Goal: Information Seeking & Learning: Check status

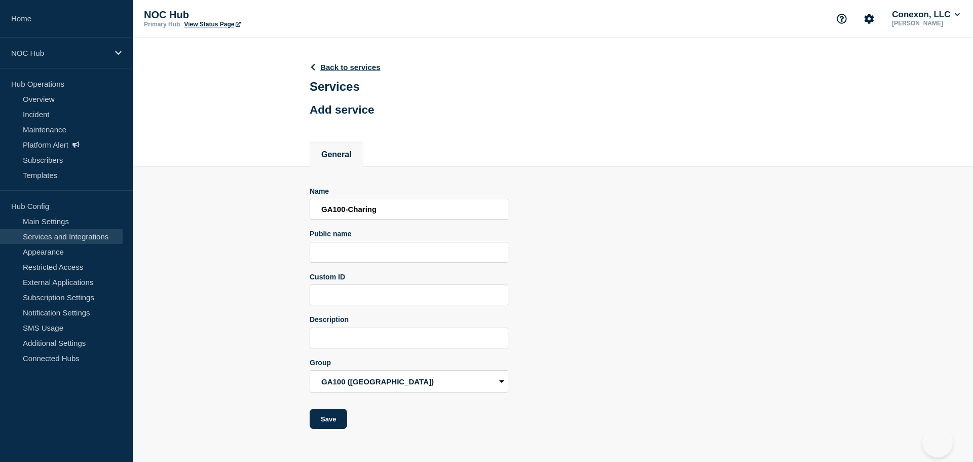
click at [548, 134] on div "General" at bounding box center [553, 149] width 486 height 34
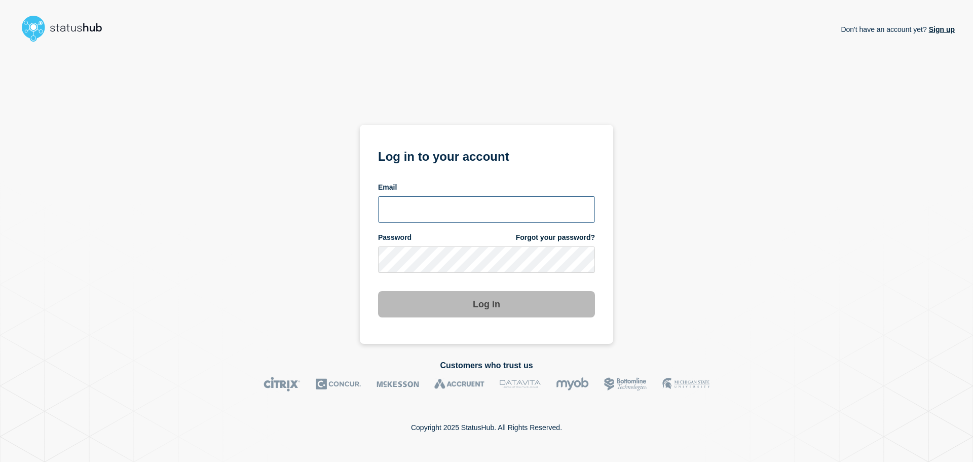
type input "xandra.martens@conexon.us"
drag, startPoint x: 532, startPoint y: 303, endPoint x: 527, endPoint y: 297, distance: 8.3
click at [527, 298] on button "Log in" at bounding box center [486, 304] width 217 height 26
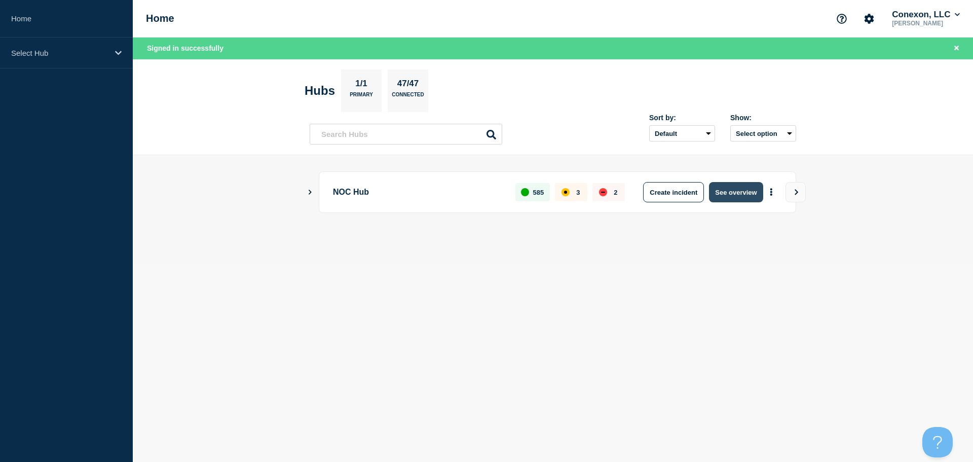
click at [737, 195] on button "See overview" at bounding box center [736, 192] width 54 height 20
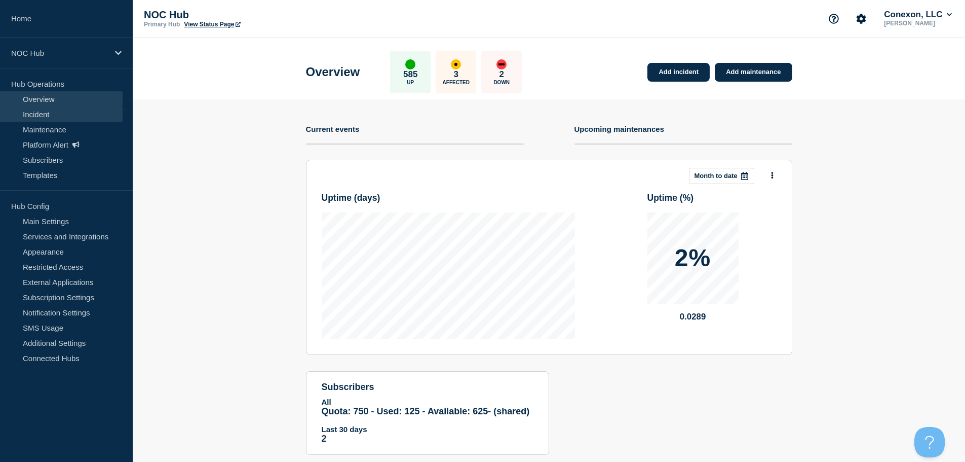
click at [35, 111] on link "Incident" at bounding box center [61, 113] width 123 height 15
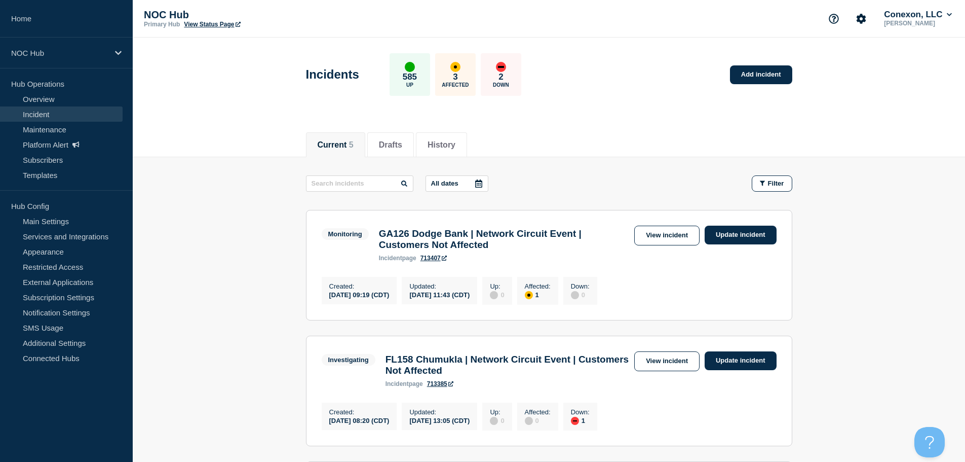
drag, startPoint x: 301, startPoint y: 0, endPoint x: 203, endPoint y: 88, distance: 132.1
click at [203, 88] on header "Incidents 585 Up 3 Affected 2 Down Add incident" at bounding box center [549, 79] width 832 height 85
drag, startPoint x: 799, startPoint y: 273, endPoint x: 759, endPoint y: 306, distance: 51.4
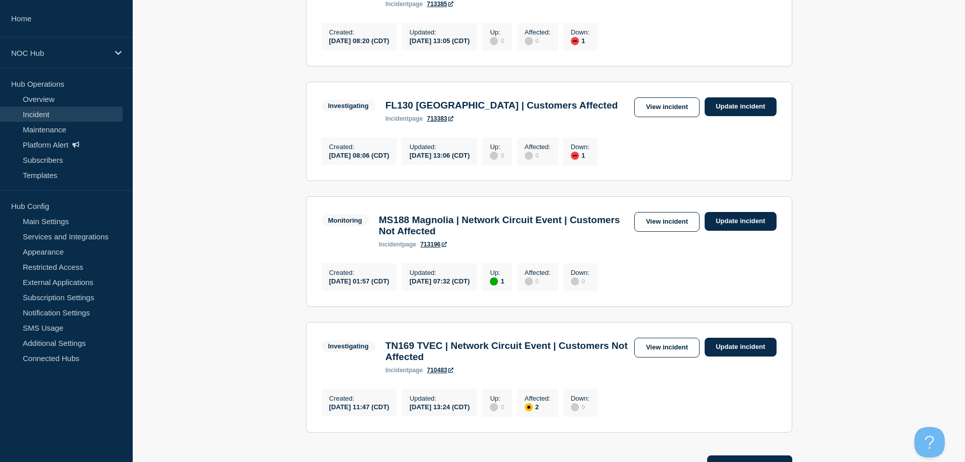
scroll to position [361, 0]
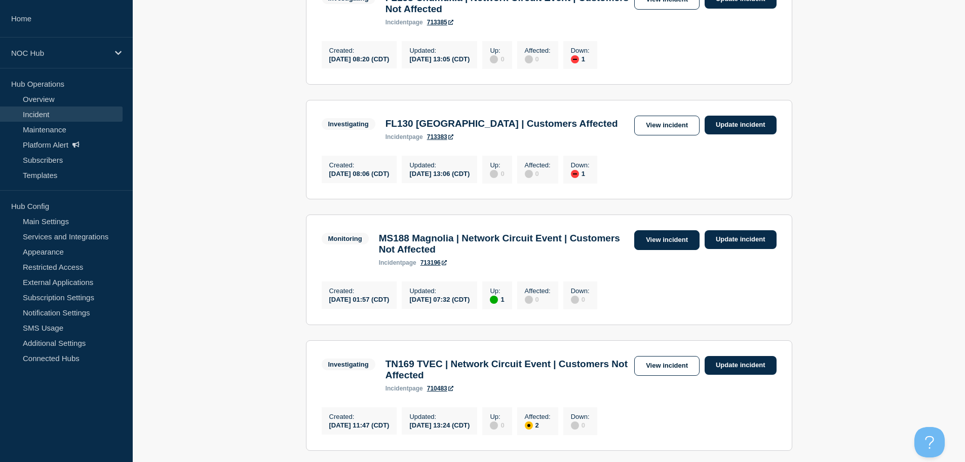
click at [678, 250] on link "View incident" at bounding box center [666, 240] width 65 height 20
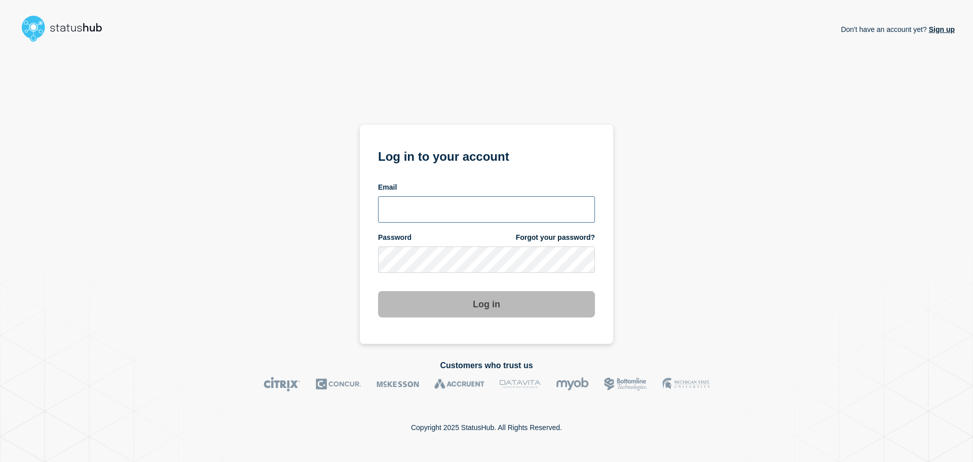
type input "xandra.martens@conexon.us"
click at [475, 313] on button "Log in" at bounding box center [486, 304] width 217 height 26
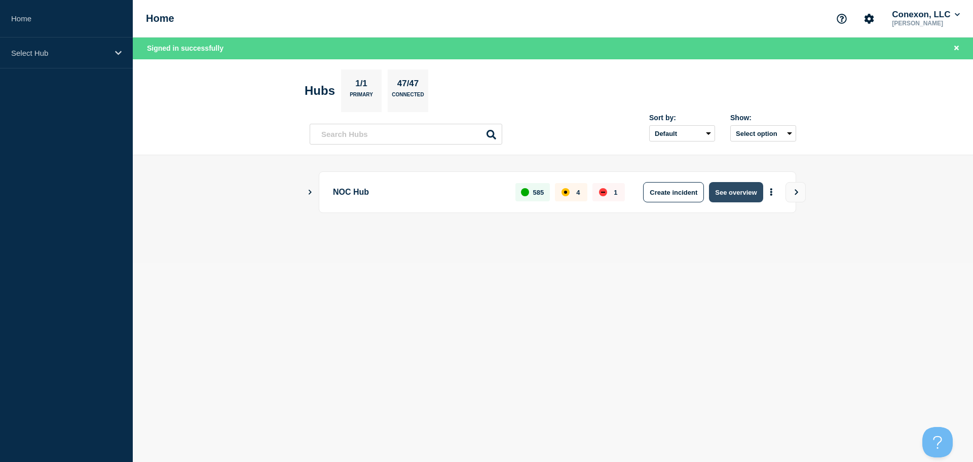
click at [716, 190] on button "See overview" at bounding box center [736, 192] width 54 height 20
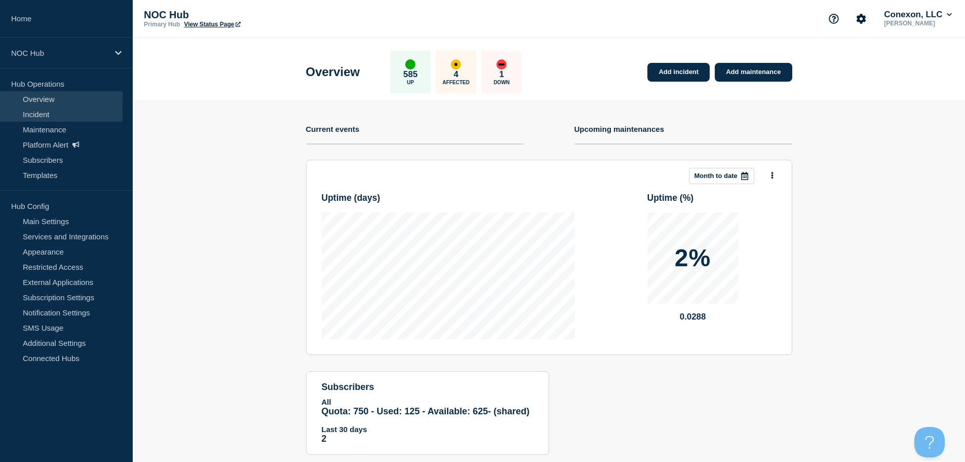
click at [42, 114] on link "Incident" at bounding box center [61, 113] width 123 height 15
